Goal: Information Seeking & Learning: Learn about a topic

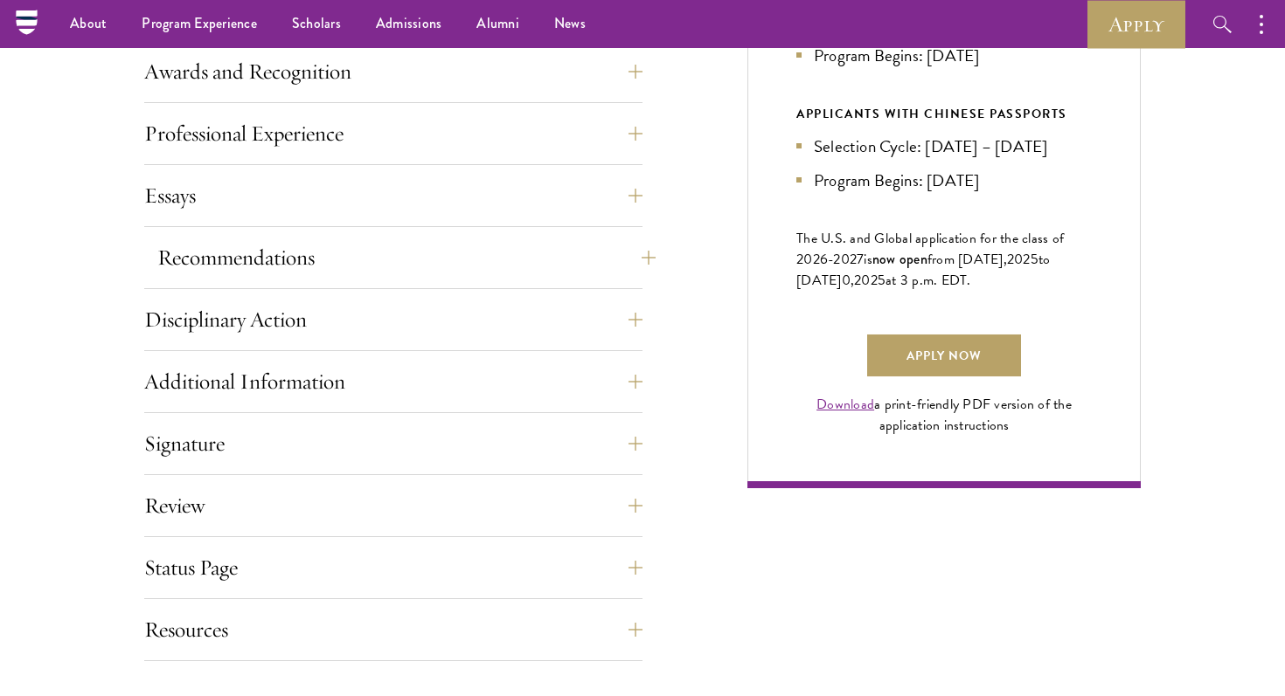
scroll to position [1066, 0]
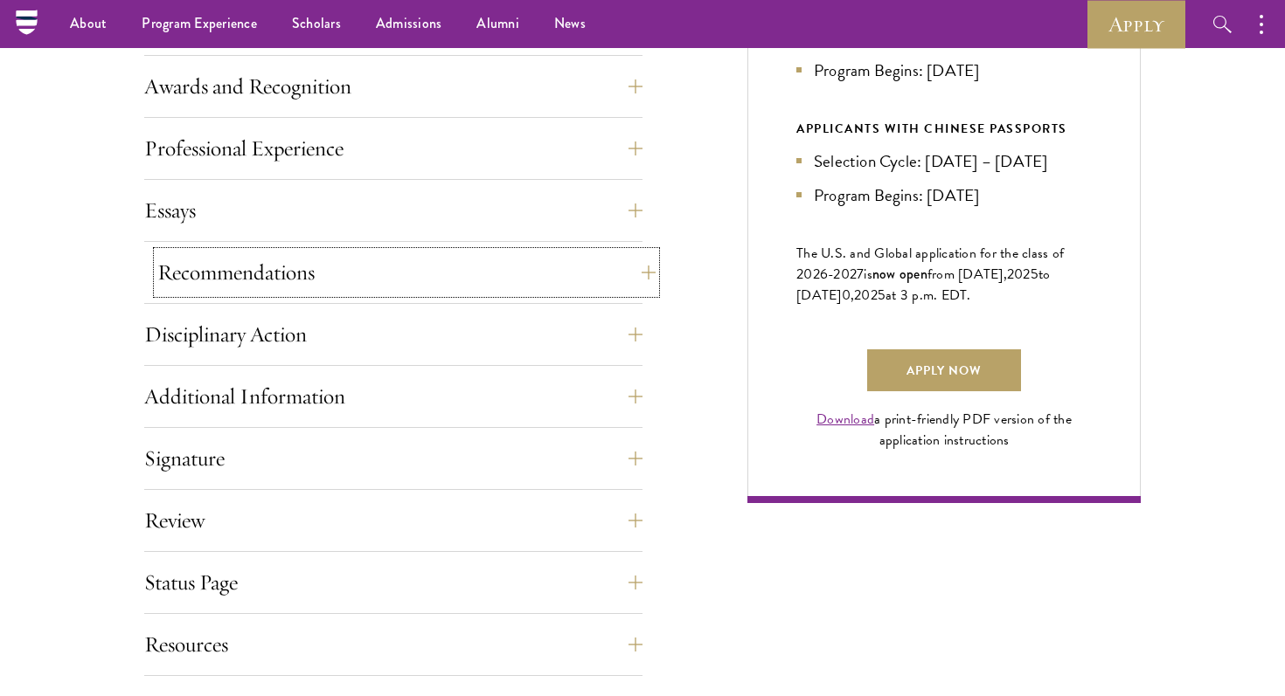
click at [239, 285] on button "Recommendations" at bounding box center [406, 273] width 498 height 42
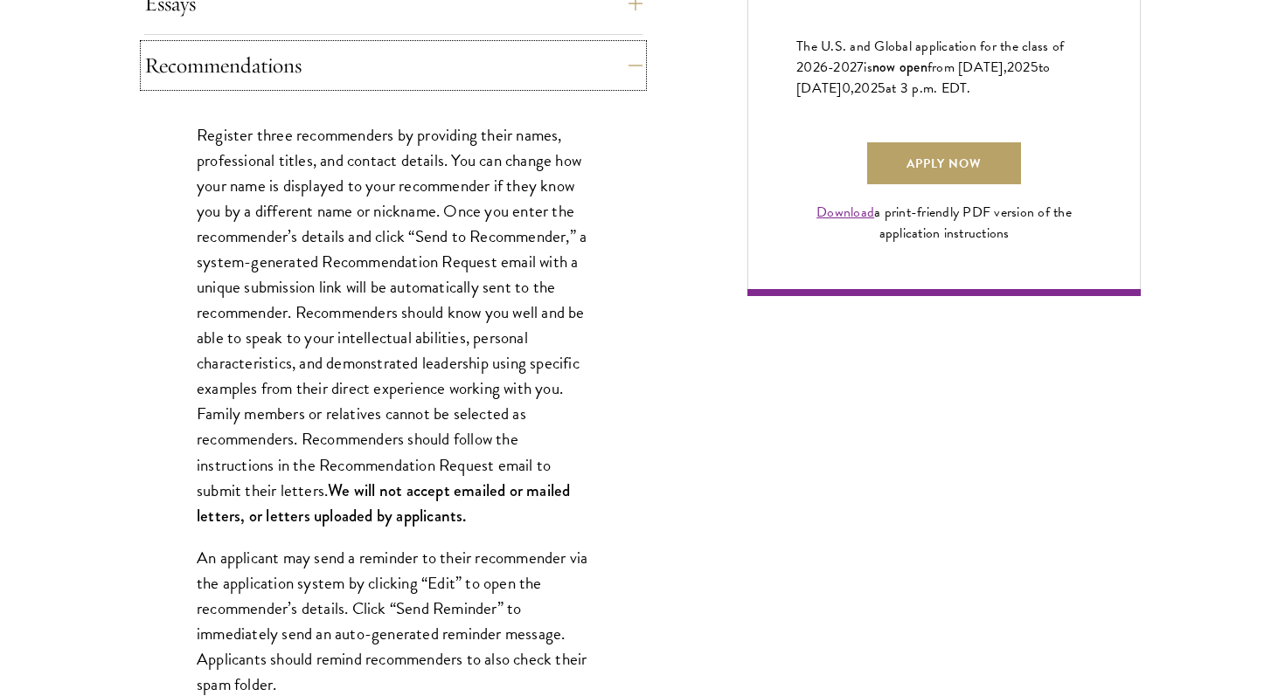
scroll to position [1276, 0]
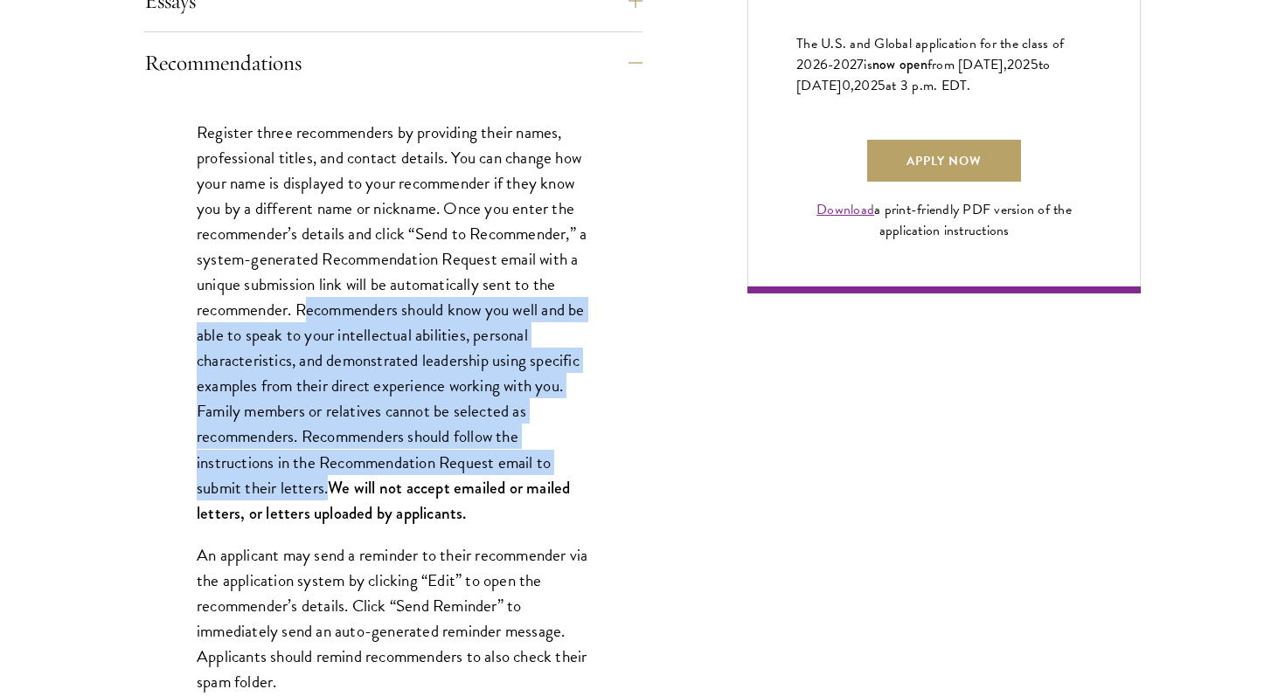
drag, startPoint x: 301, startPoint y: 308, endPoint x: 329, endPoint y: 492, distance: 185.5
click at [329, 492] on p "Register three recommenders by providing their names, professional titles, and …" at bounding box center [393, 323] width 393 height 406
copy p "ecommenders should know you well and be able to speak to your intellectual abil…"
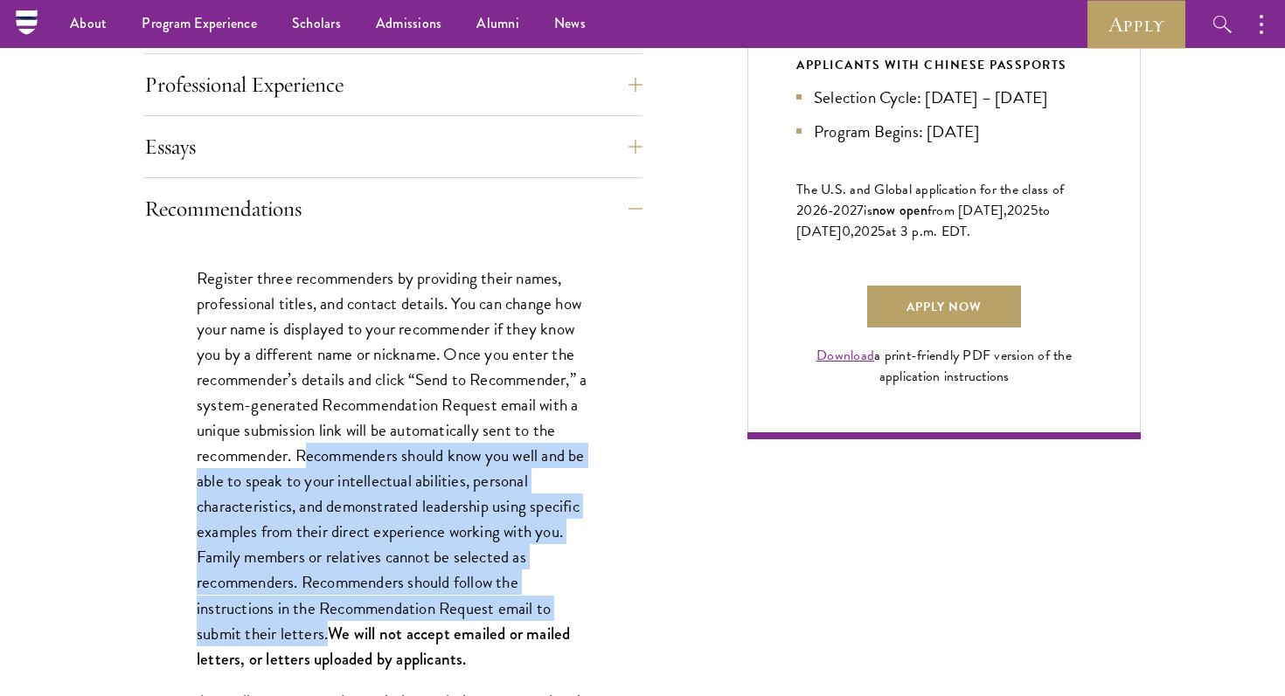
scroll to position [1126, 0]
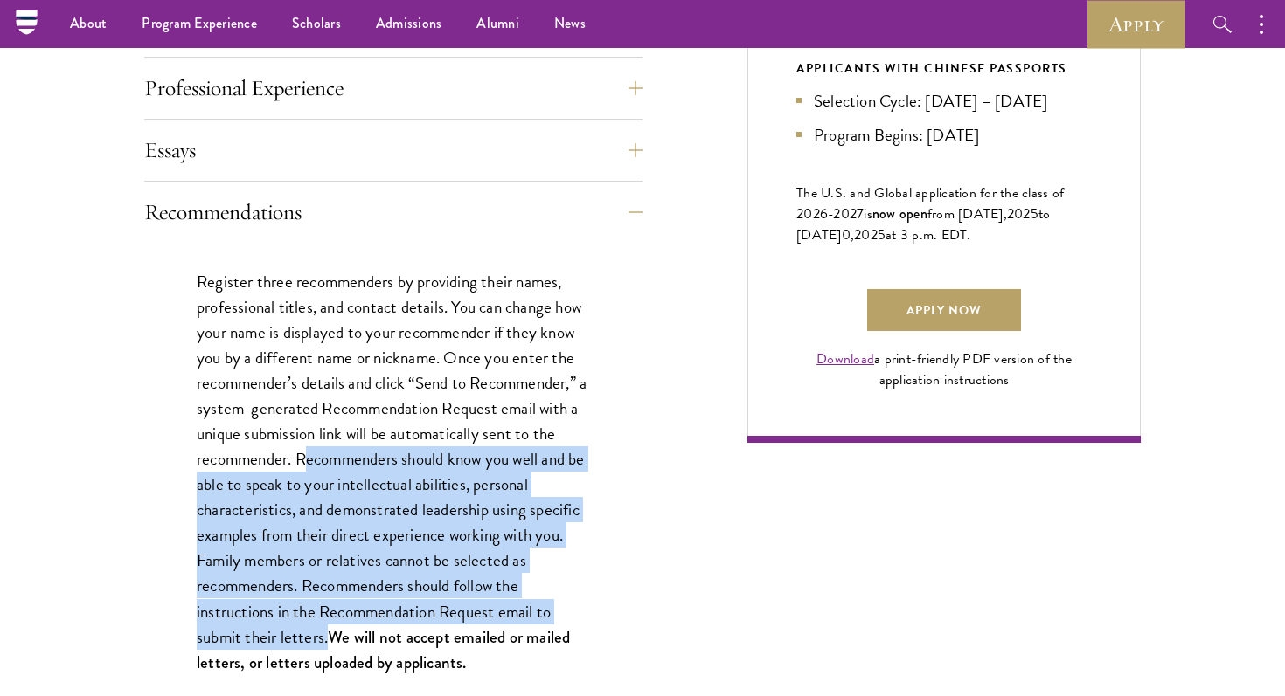
copy p "ecommenders should know you well and be able to speak to your intellectual abil…"
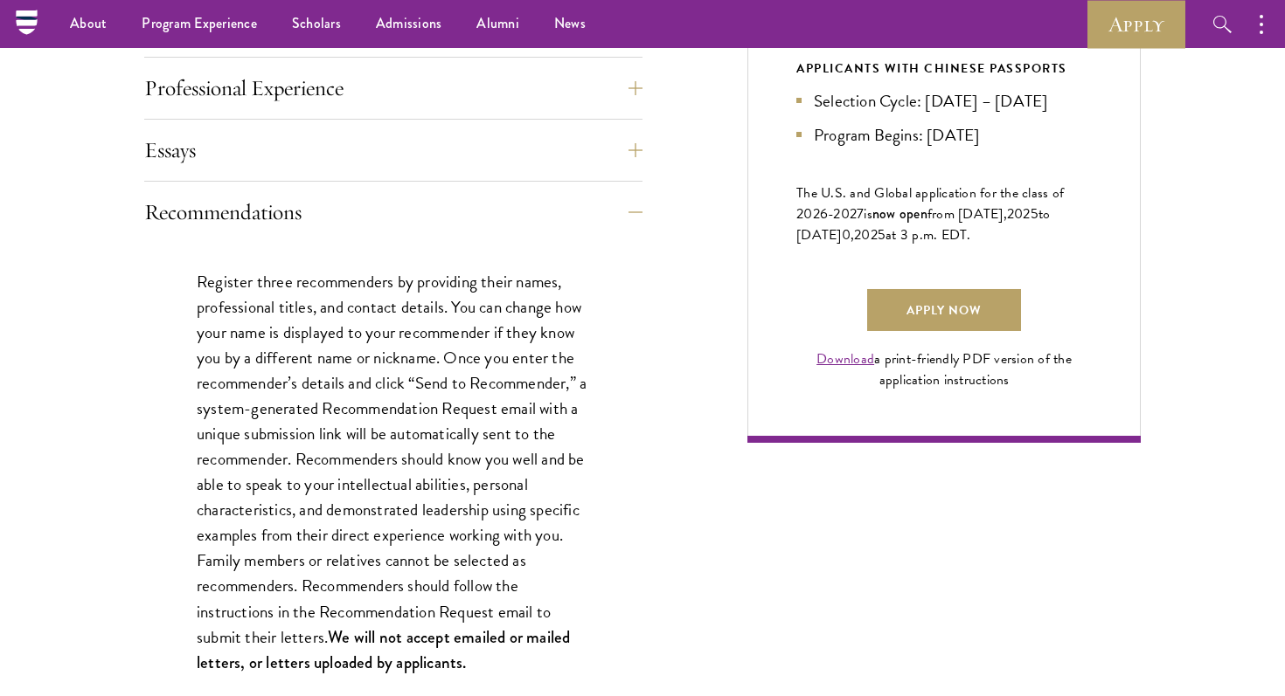
click at [513, 343] on p "Register three recommenders by providing their names, professional titles, and …" at bounding box center [393, 472] width 393 height 406
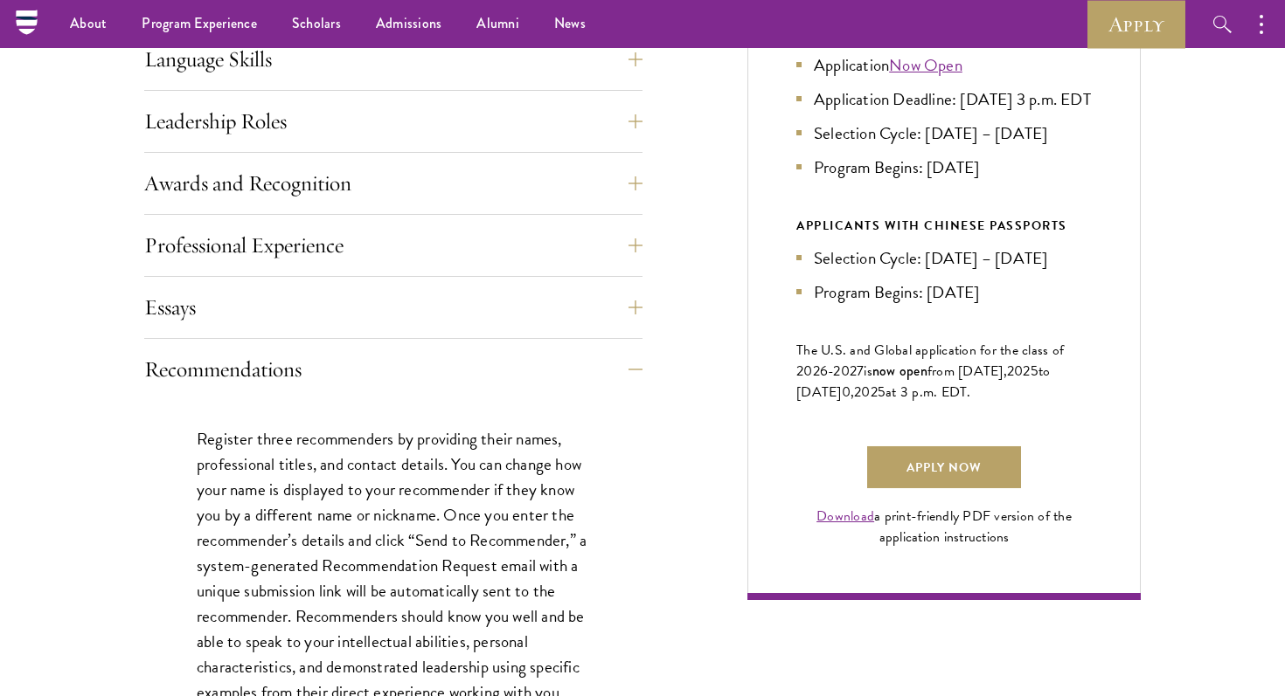
drag, startPoint x: 790, startPoint y: 366, endPoint x: 1019, endPoint y: 417, distance: 234.5
click at [1019, 417] on div "Current Selection Cycle: Countdown to [DATE] Application Deadline 28 Days 16 Ho…" at bounding box center [943, 169] width 393 height 863
click at [1019, 403] on p "The U.S. and Global application for the class of 202 6 -202 7 is now open from …" at bounding box center [943, 371] width 295 height 63
drag, startPoint x: 1019, startPoint y: 417, endPoint x: 772, endPoint y: 383, distance: 249.6
click at [772, 383] on div "Current Selection Cycle: Countdown to [DATE] Application Deadline 28 Days 16 Ho…" at bounding box center [943, 169] width 393 height 863
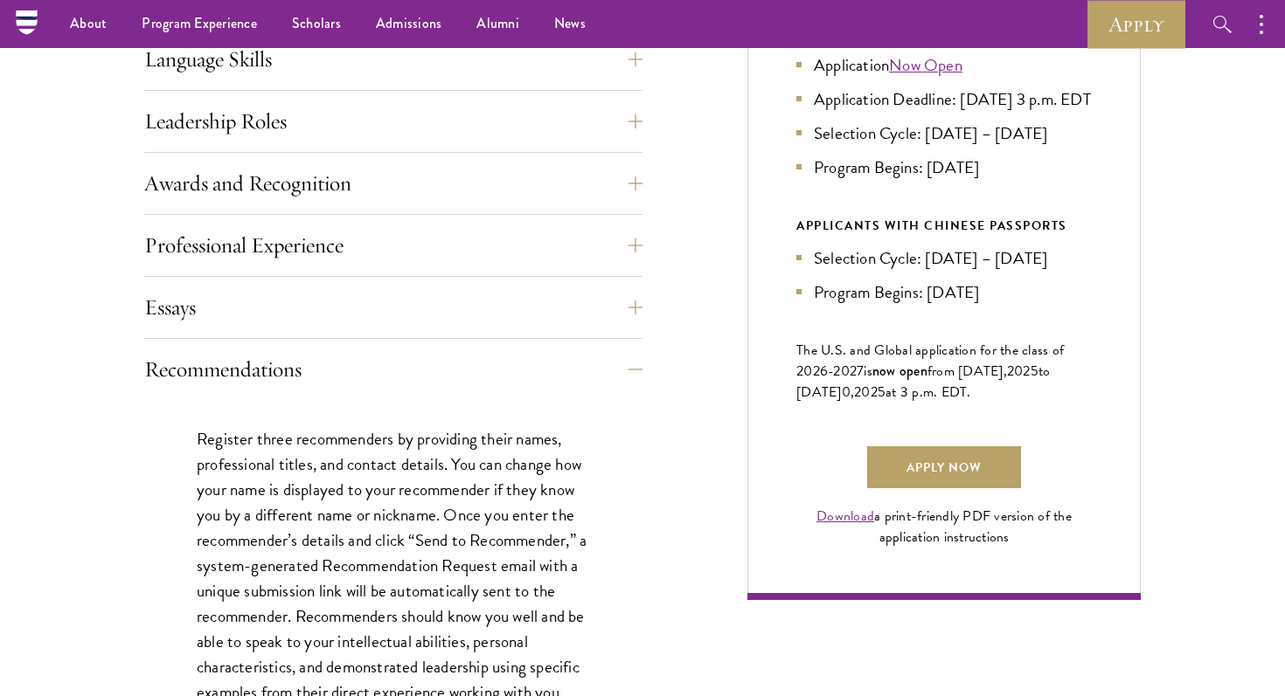
copy p "The U.S. and Global application for the class of 202 6 -202 7 is now open from …"
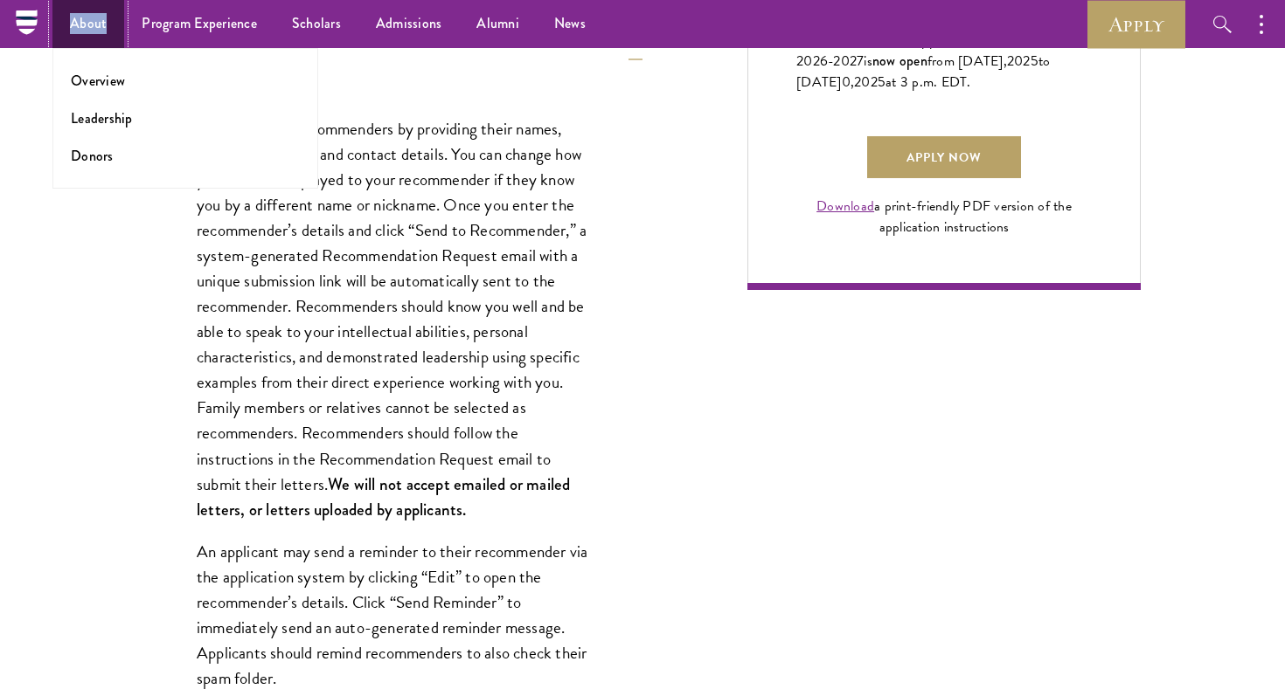
scroll to position [1271, 0]
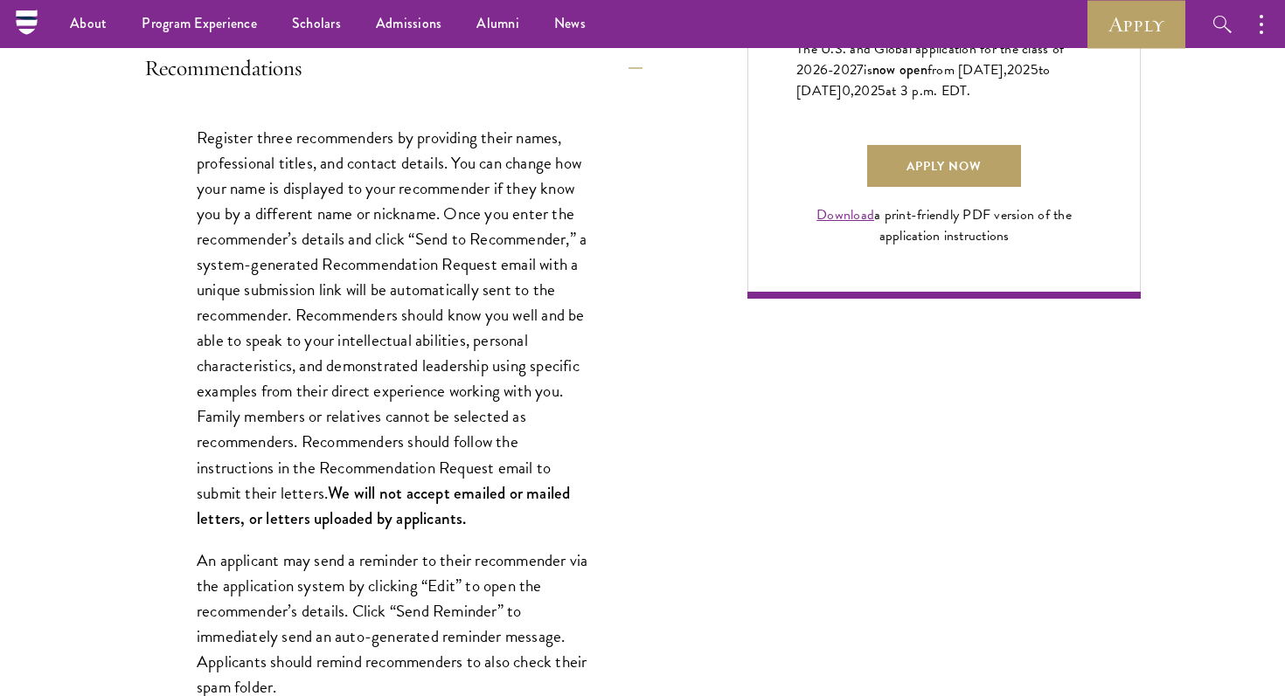
click at [700, 336] on div "Application Home Page The online application form must be completed in English.…" at bounding box center [642, 670] width 996 height 2468
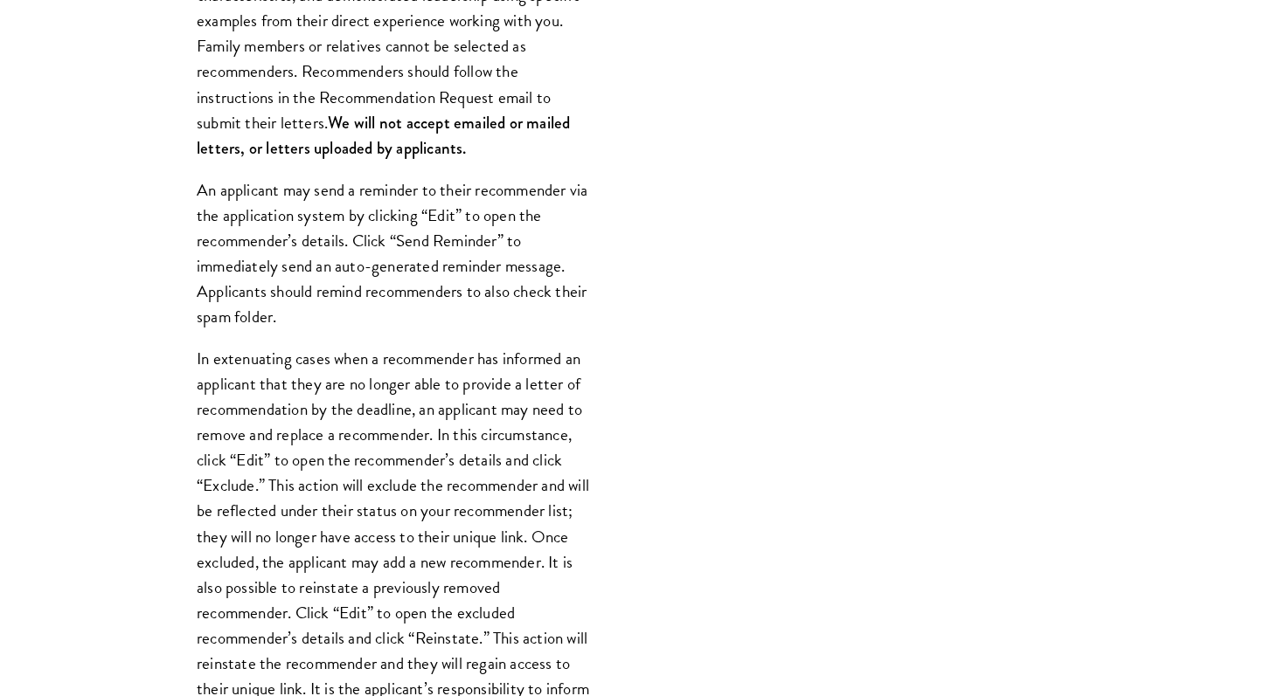
scroll to position [1642, 0]
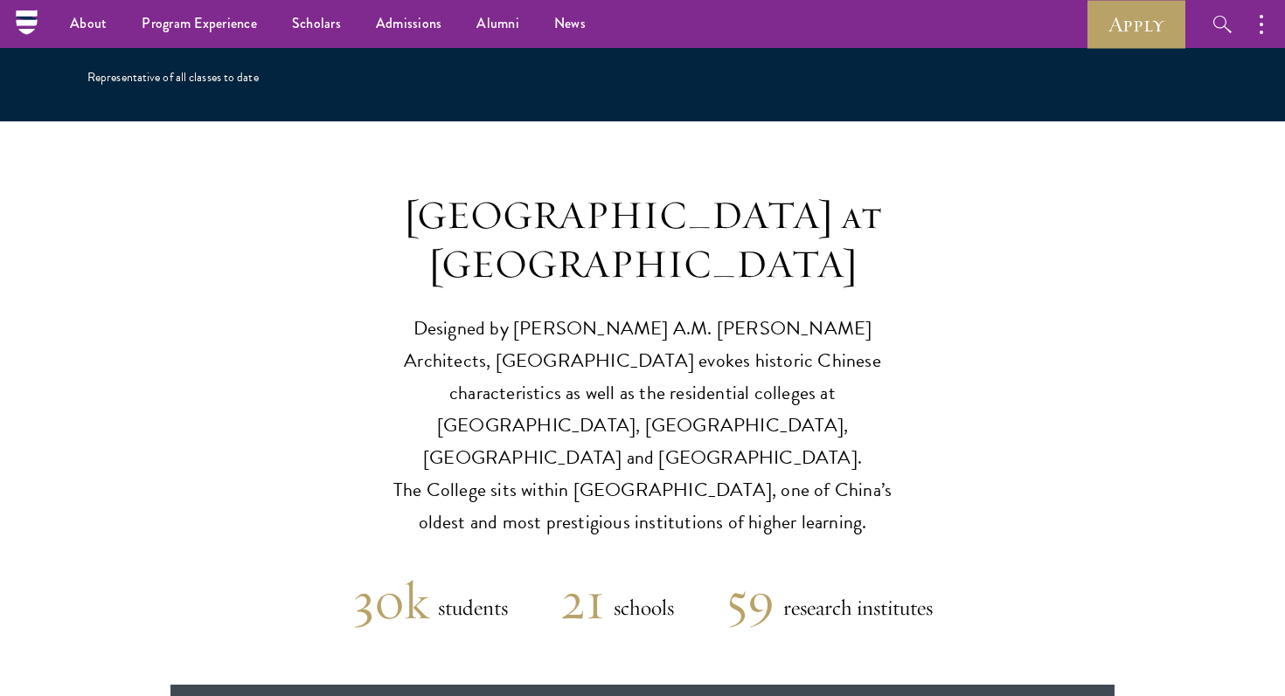
scroll to position [3875, 0]
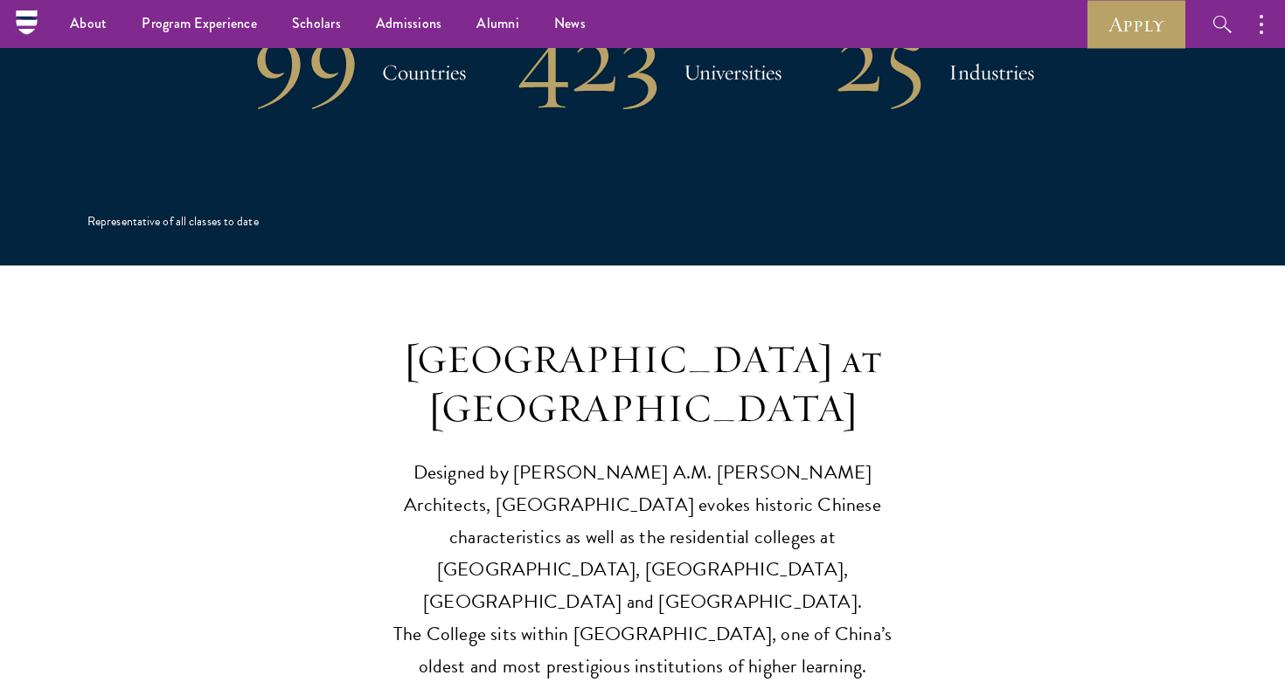
drag, startPoint x: 837, startPoint y: 311, endPoint x: 832, endPoint y: 264, distance: 47.5
click at [832, 336] on h3 "Schwarzman College at Tsinghua University" at bounding box center [642, 385] width 542 height 98
click at [628, 457] on p "Designed by Robert A.M. Stern Architects, Schwarzman College evokes historic Ch…" at bounding box center [642, 570] width 542 height 226
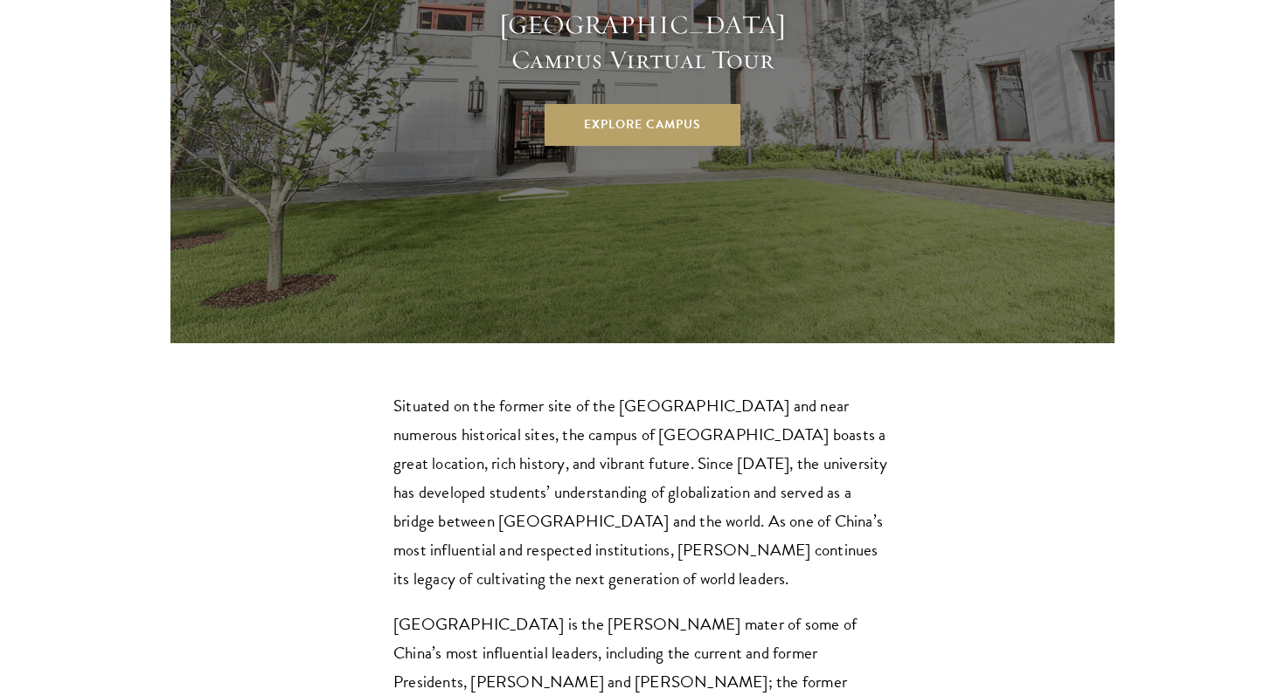
scroll to position [4893, 0]
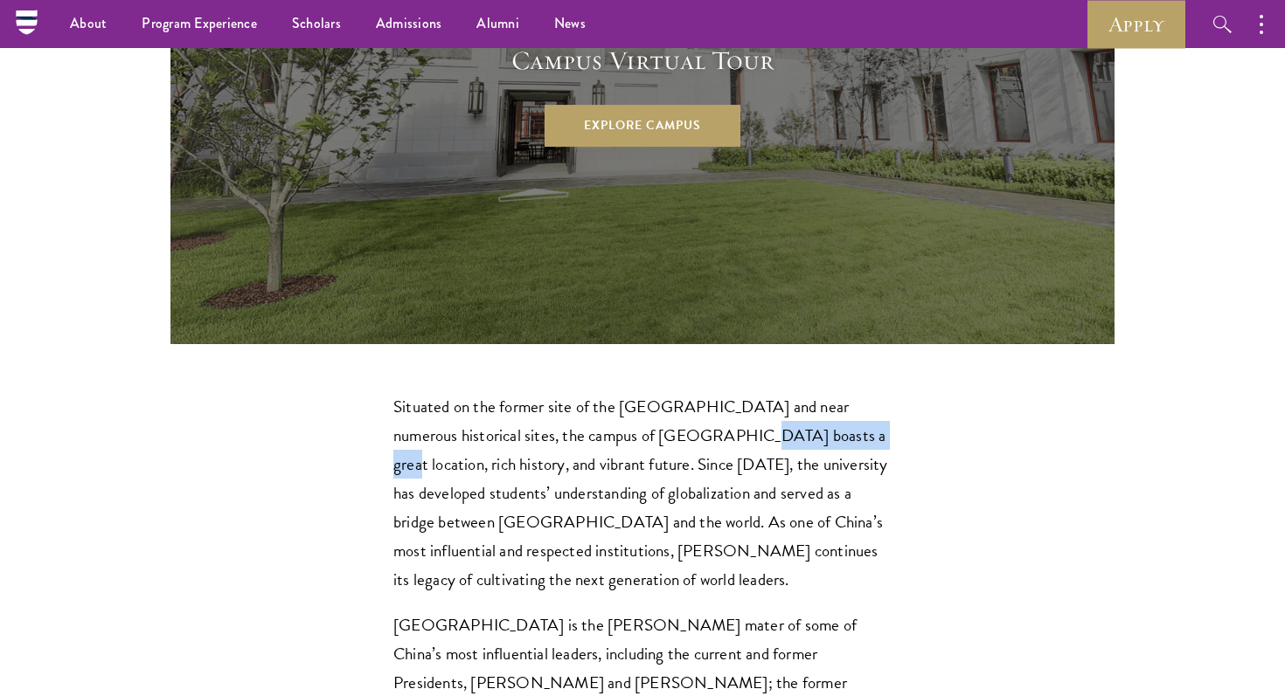
drag, startPoint x: 660, startPoint y: 273, endPoint x: 786, endPoint y: 272, distance: 126.7
click at [786, 392] on p "Situated on the former site of the Qing Dynasty imperial gardens and near numer…" at bounding box center [642, 493] width 498 height 202
copy p "Tsinghua University"
